Goal: Task Accomplishment & Management: Manage account settings

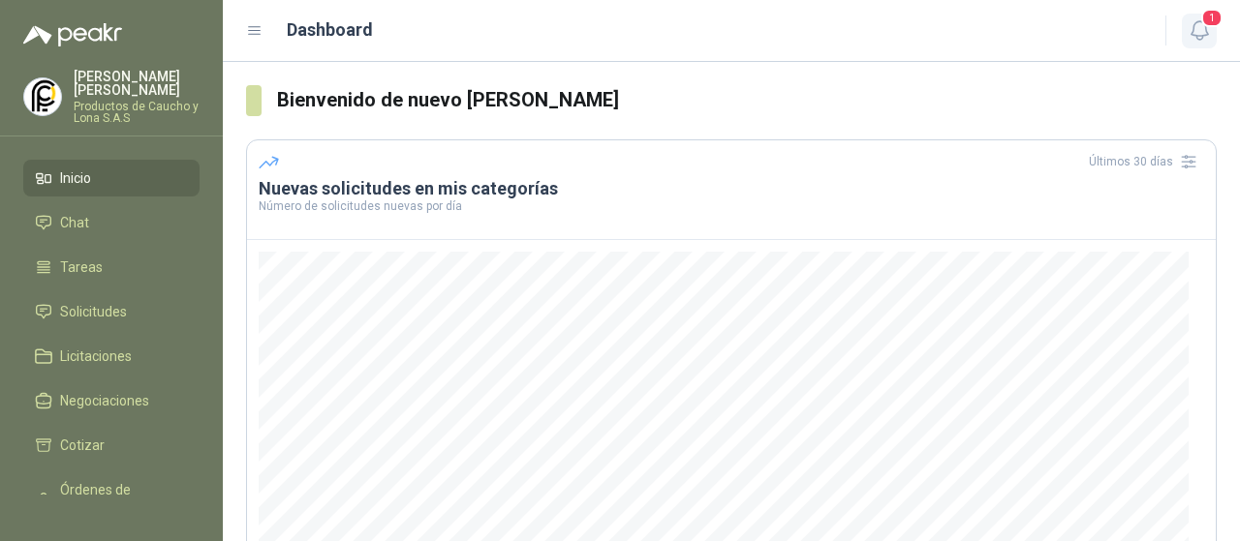
click at [1187, 16] on button "1" at bounding box center [1199, 31] width 35 height 35
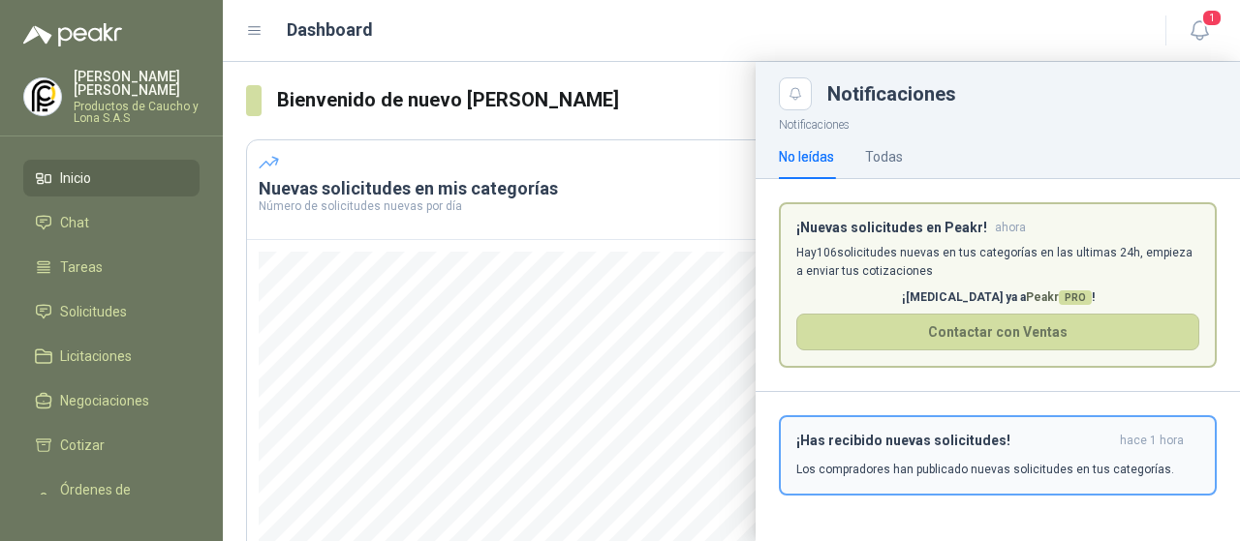
click at [951, 439] on h3 "¡Has recibido nuevas solicitudes!" at bounding box center [954, 441] width 316 height 16
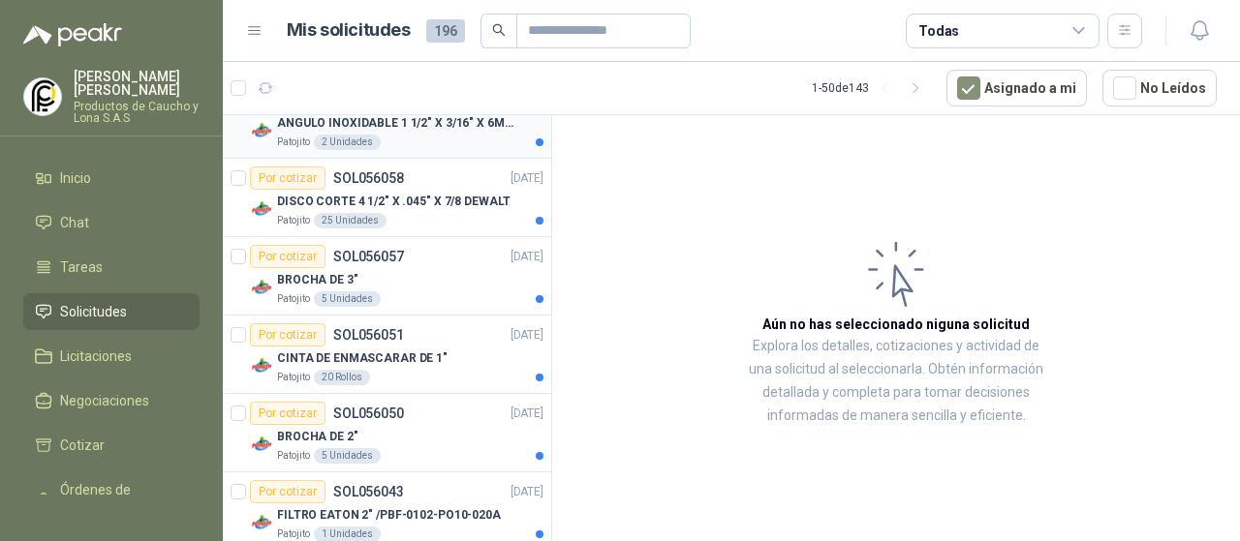
scroll to position [484, 0]
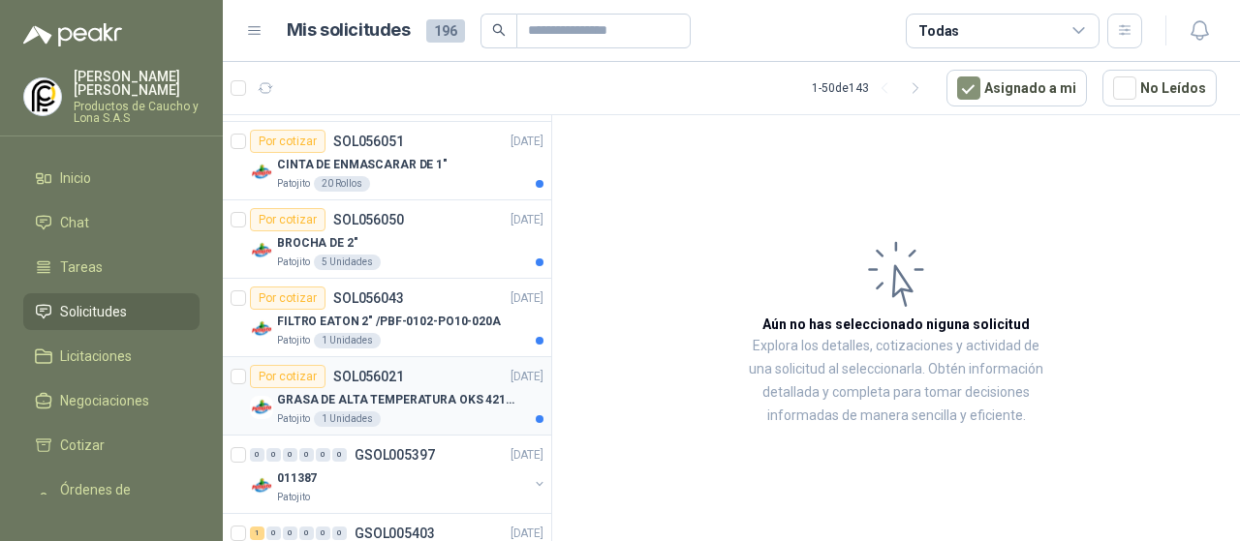
click at [425, 391] on p "GRASA DE ALTA TEMPERATURA OKS 4210 X 5 KG" at bounding box center [397, 400] width 241 height 18
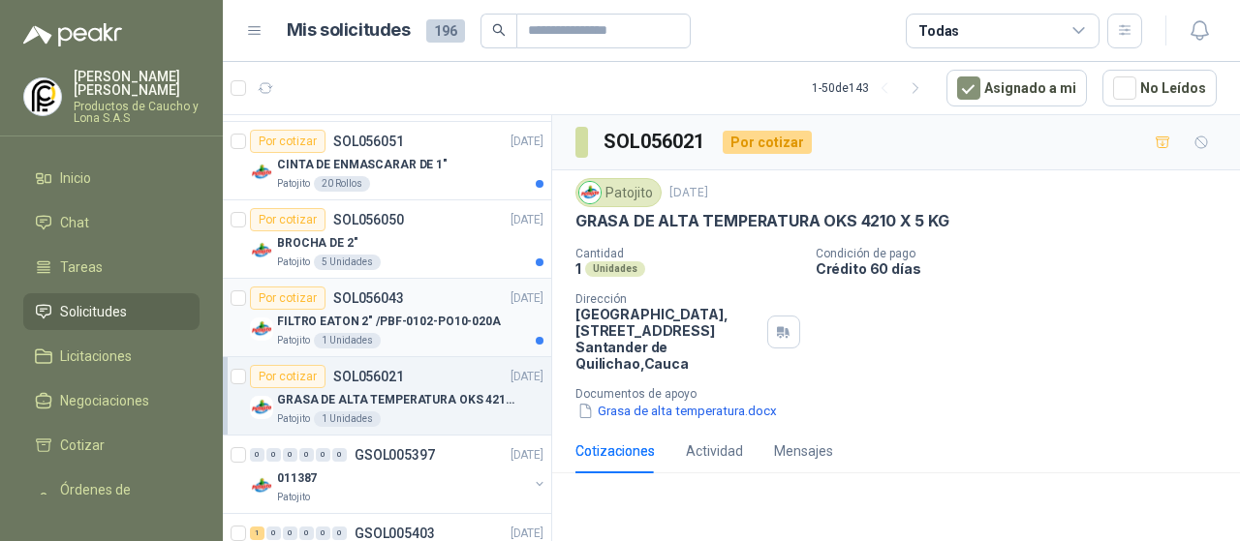
click at [428, 333] on div "Patojito 1 Unidades" at bounding box center [410, 340] width 266 height 15
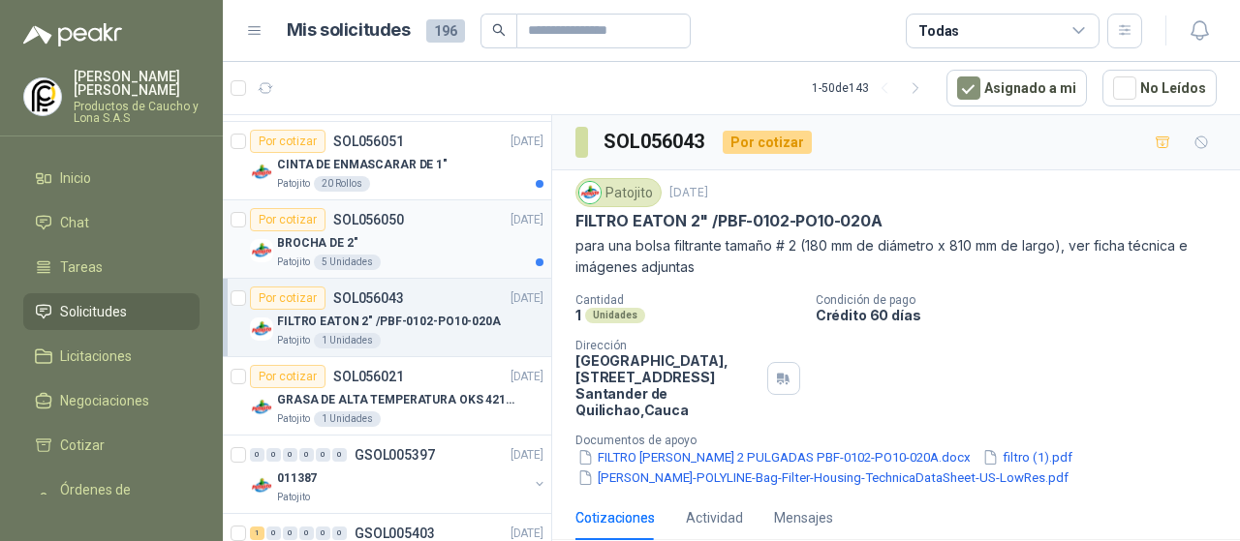
click at [438, 258] on div "Patojito 5 Unidades" at bounding box center [410, 262] width 266 height 15
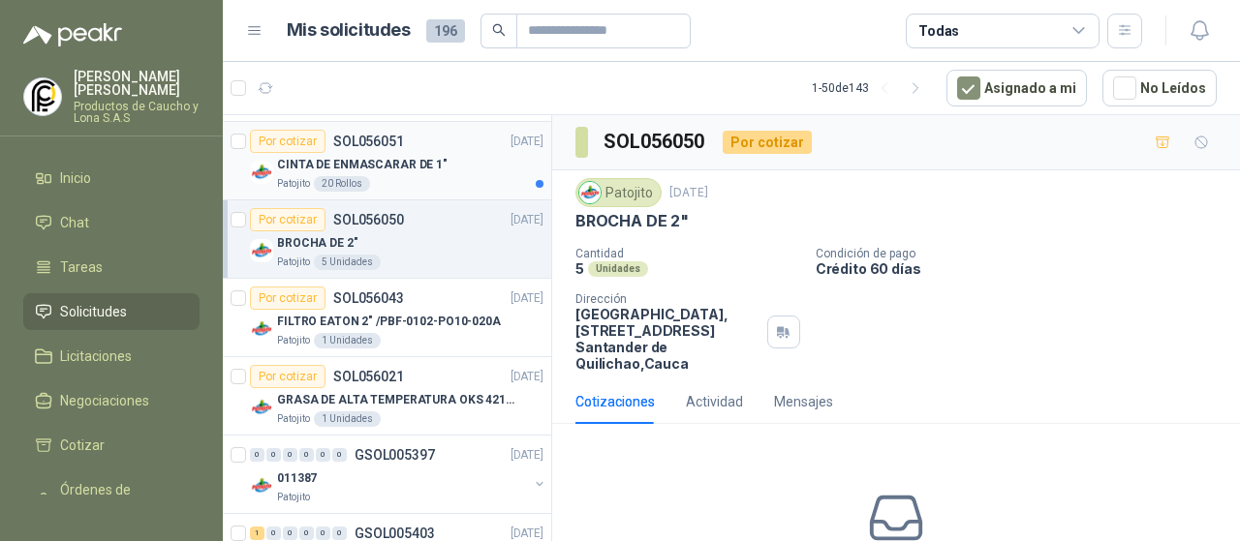
click at [448, 169] on div "CINTA DE ENMASCARAR DE 1"" at bounding box center [410, 164] width 266 height 23
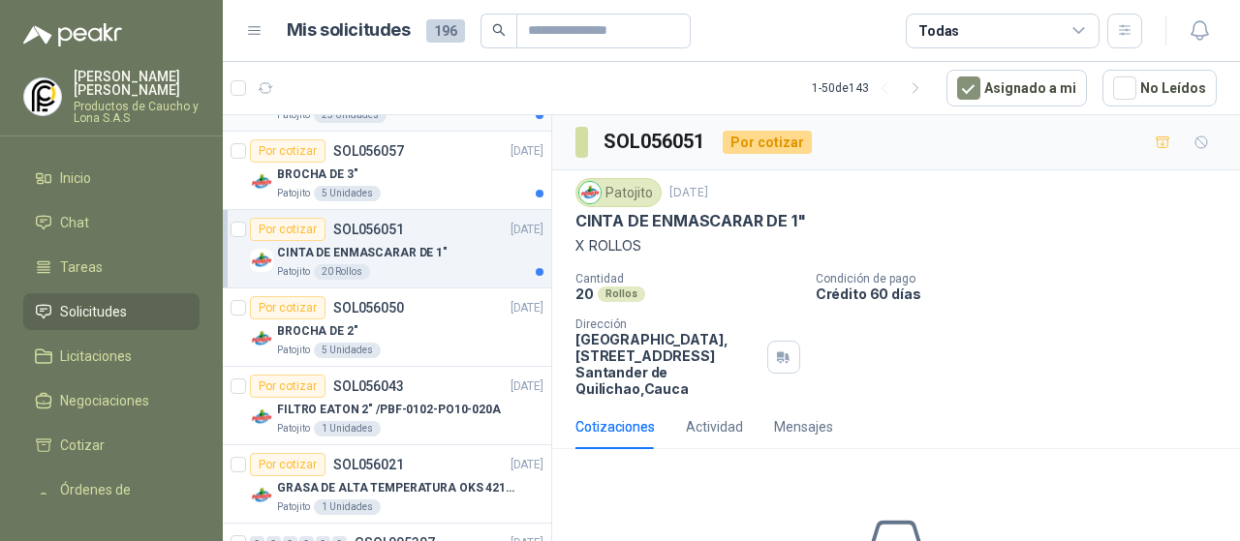
scroll to position [291, 0]
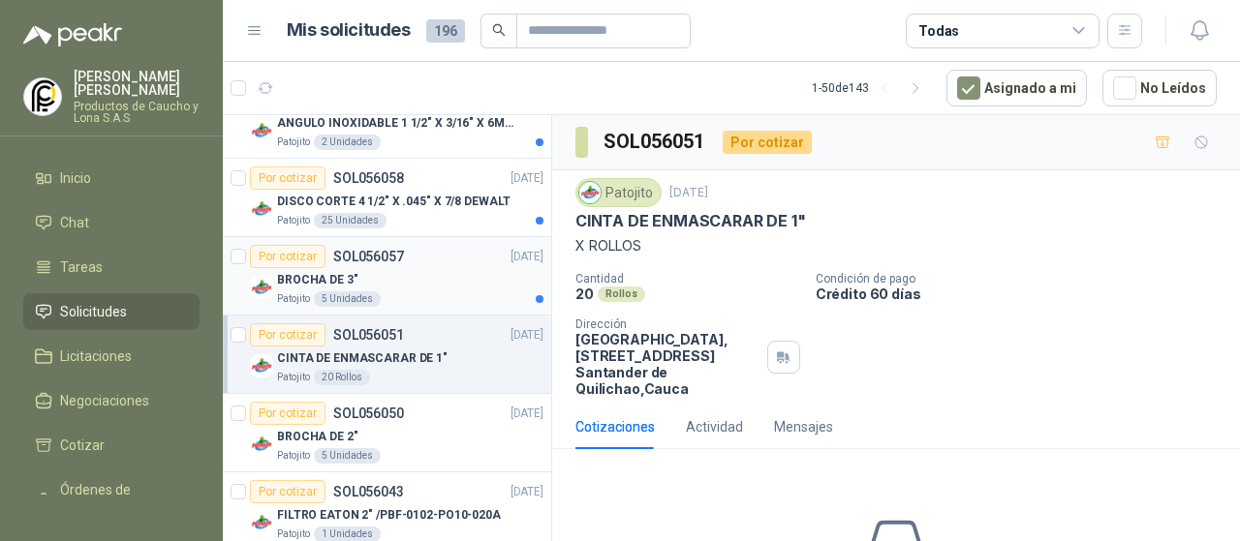
click at [428, 281] on div "BROCHA DE 3"" at bounding box center [410, 279] width 266 height 23
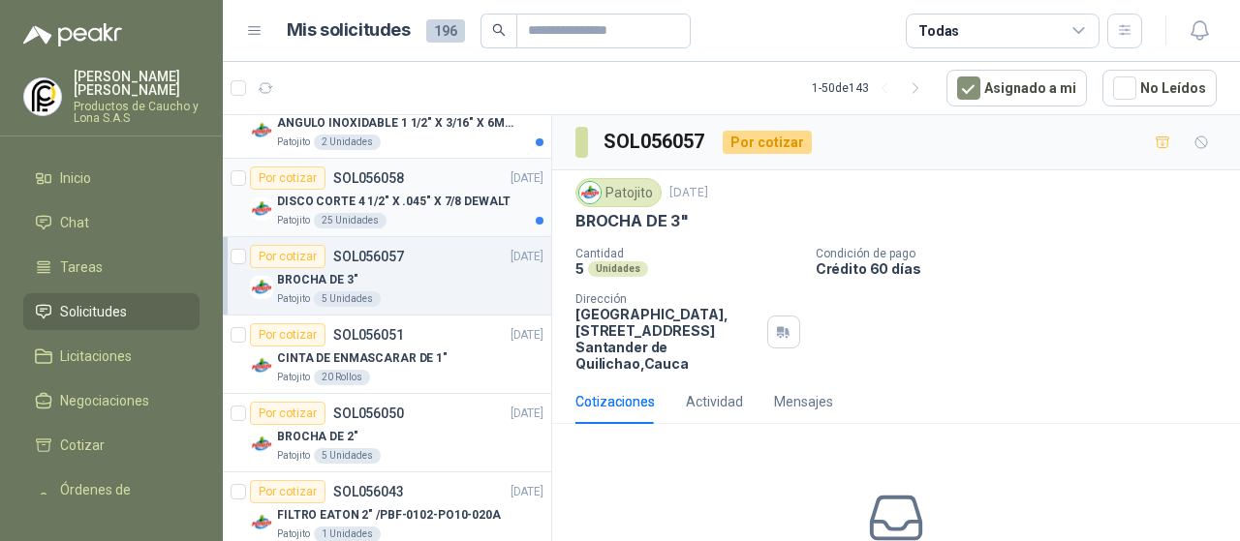
click at [436, 215] on div "Patojito 25 Unidades" at bounding box center [410, 220] width 266 height 15
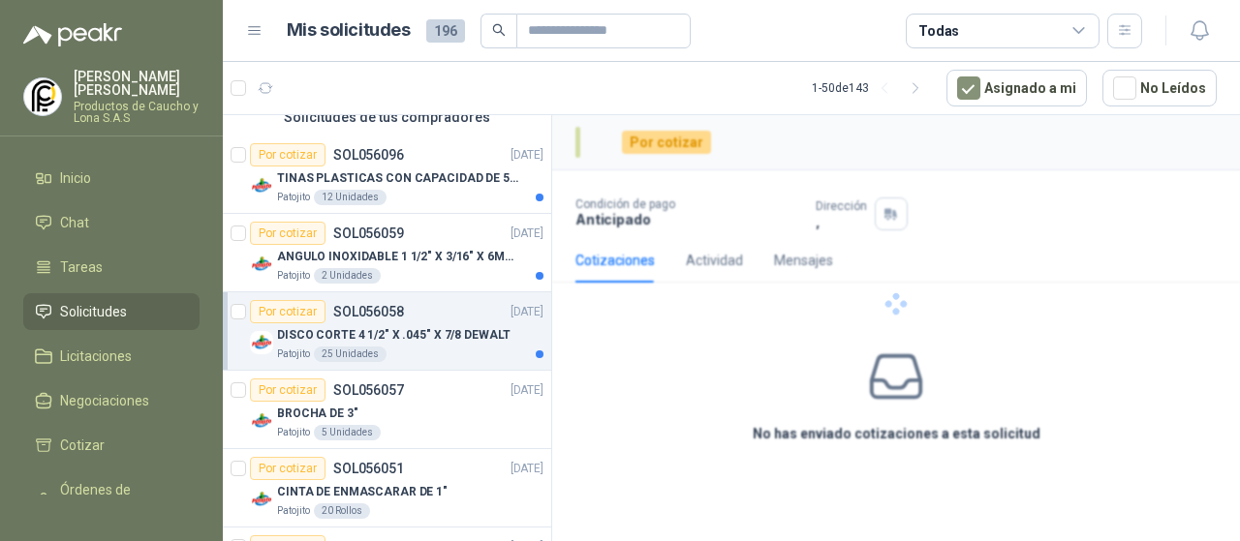
scroll to position [97, 0]
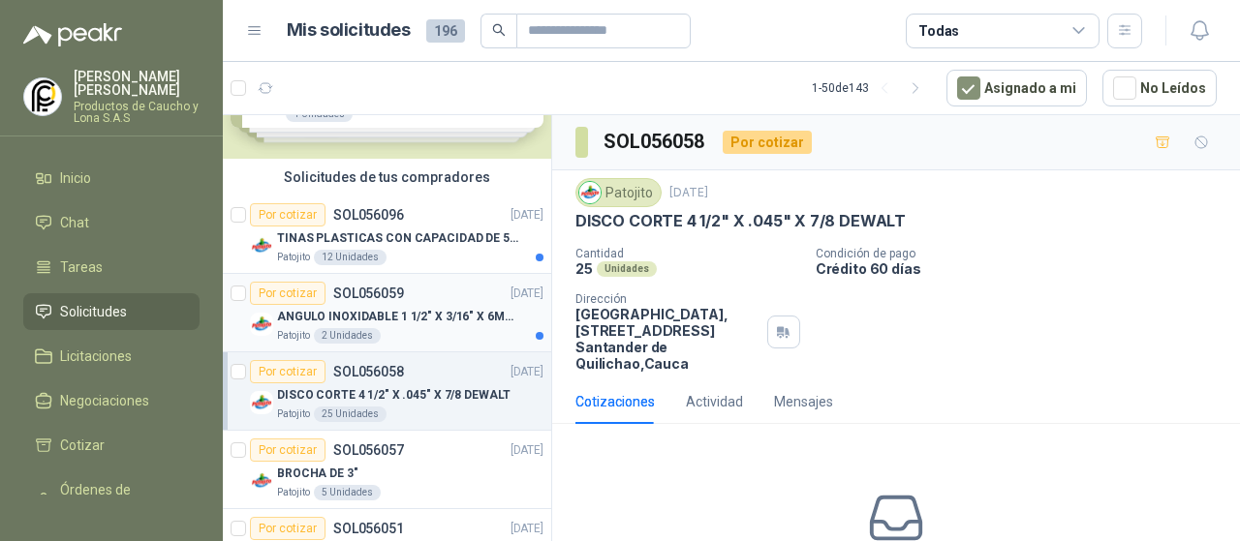
click at [440, 299] on div "Por cotizar SOL056059 [DATE]" at bounding box center [396, 293] width 293 height 23
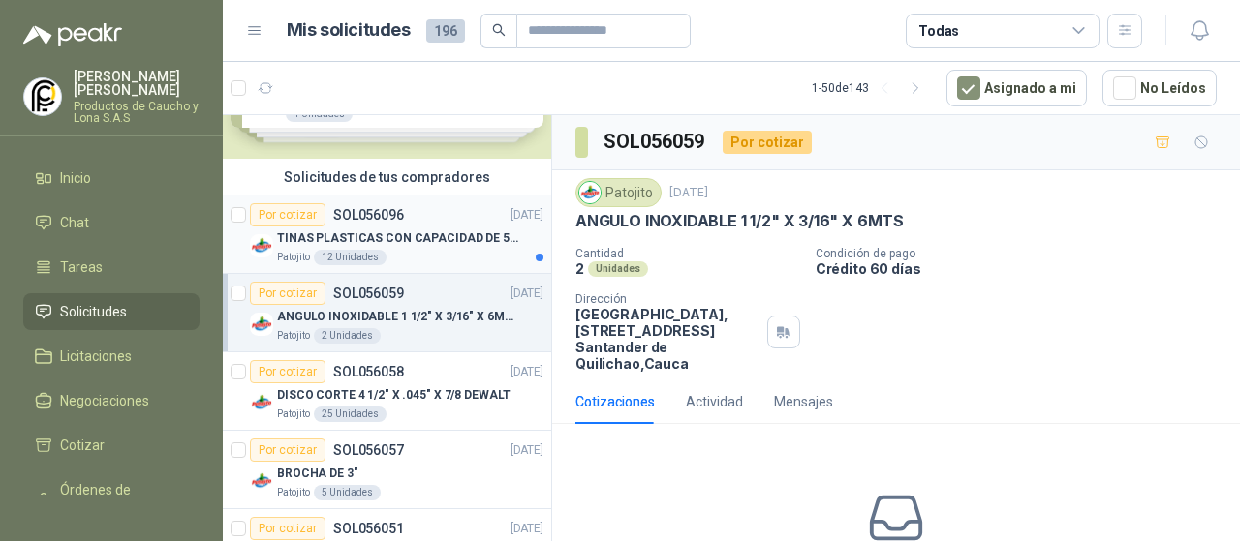
click at [433, 227] on div "TINAS PLASTICAS CON CAPACIDAD DE 50 KG" at bounding box center [410, 238] width 266 height 23
